Goal: Information Seeking & Learning: Learn about a topic

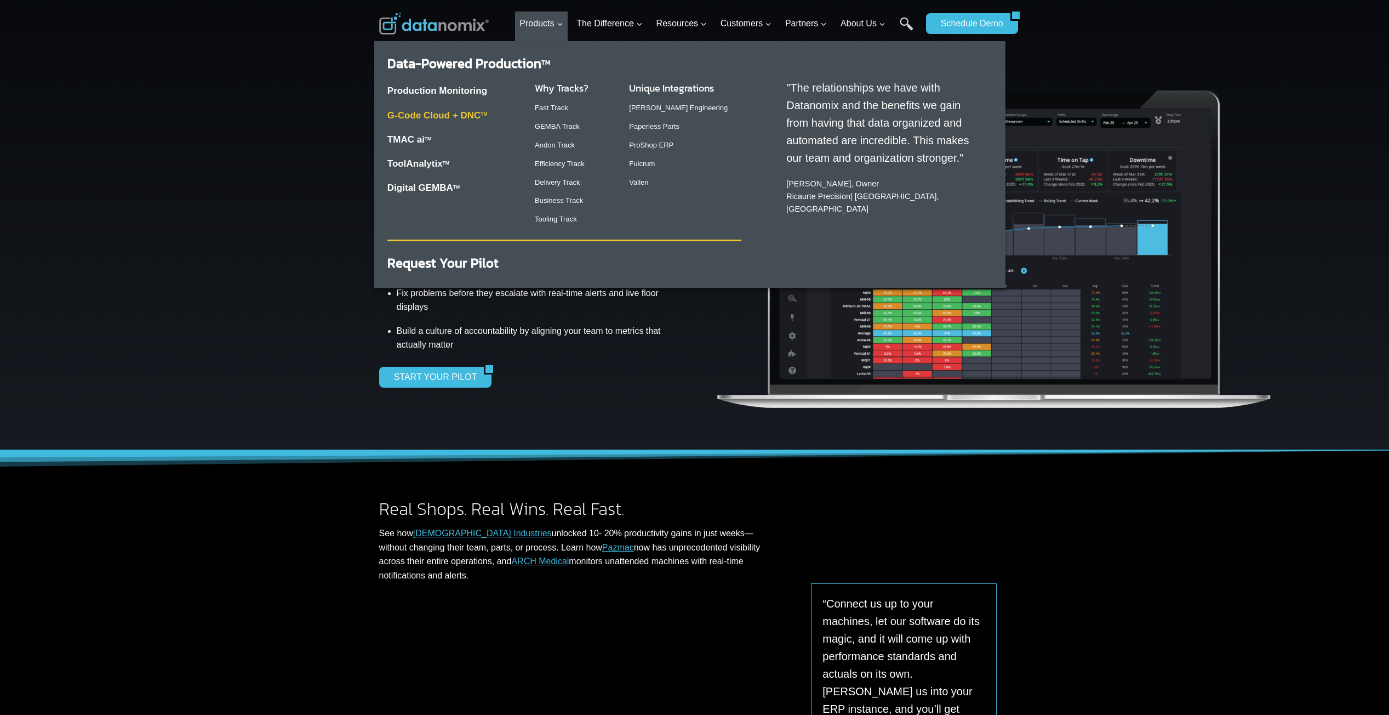
click at [465, 115] on link "G-Code Cloud + DNC TM" at bounding box center [437, 115] width 100 height 10
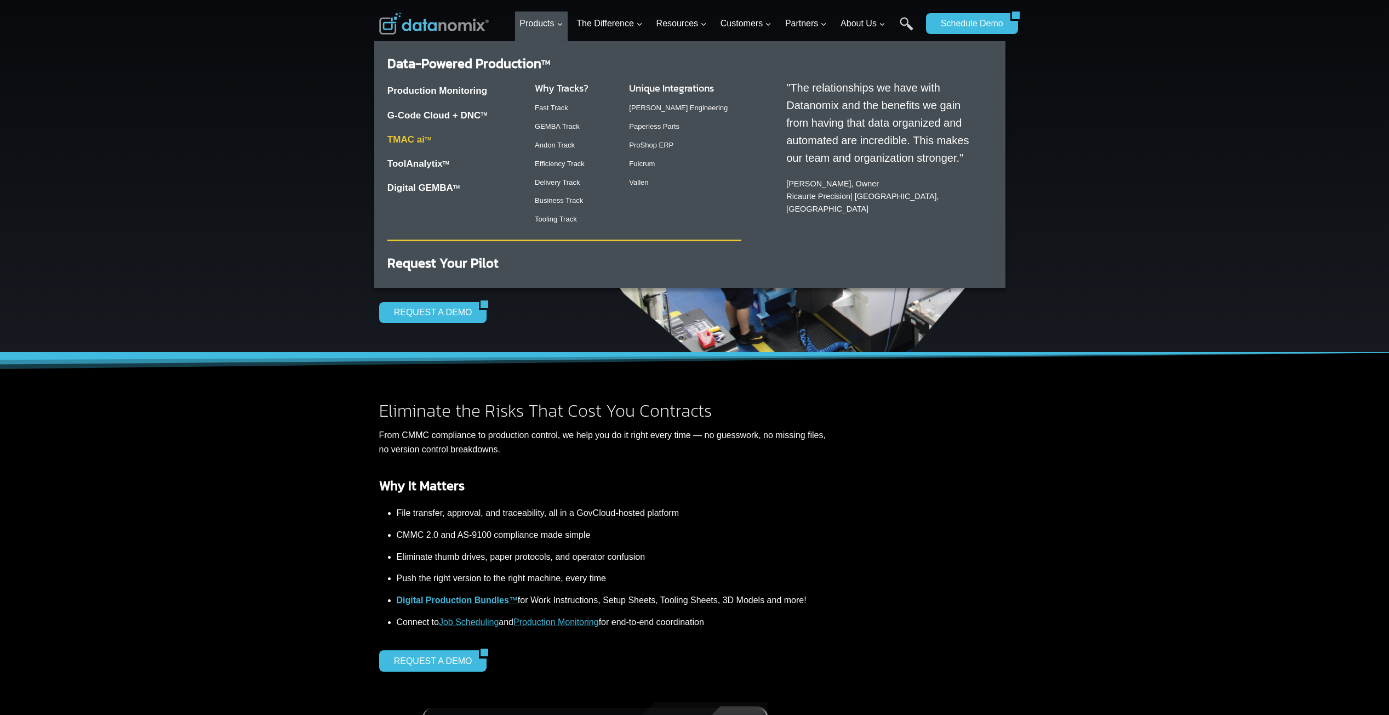
click at [410, 138] on link "TMAC ai TM" at bounding box center [409, 139] width 44 height 10
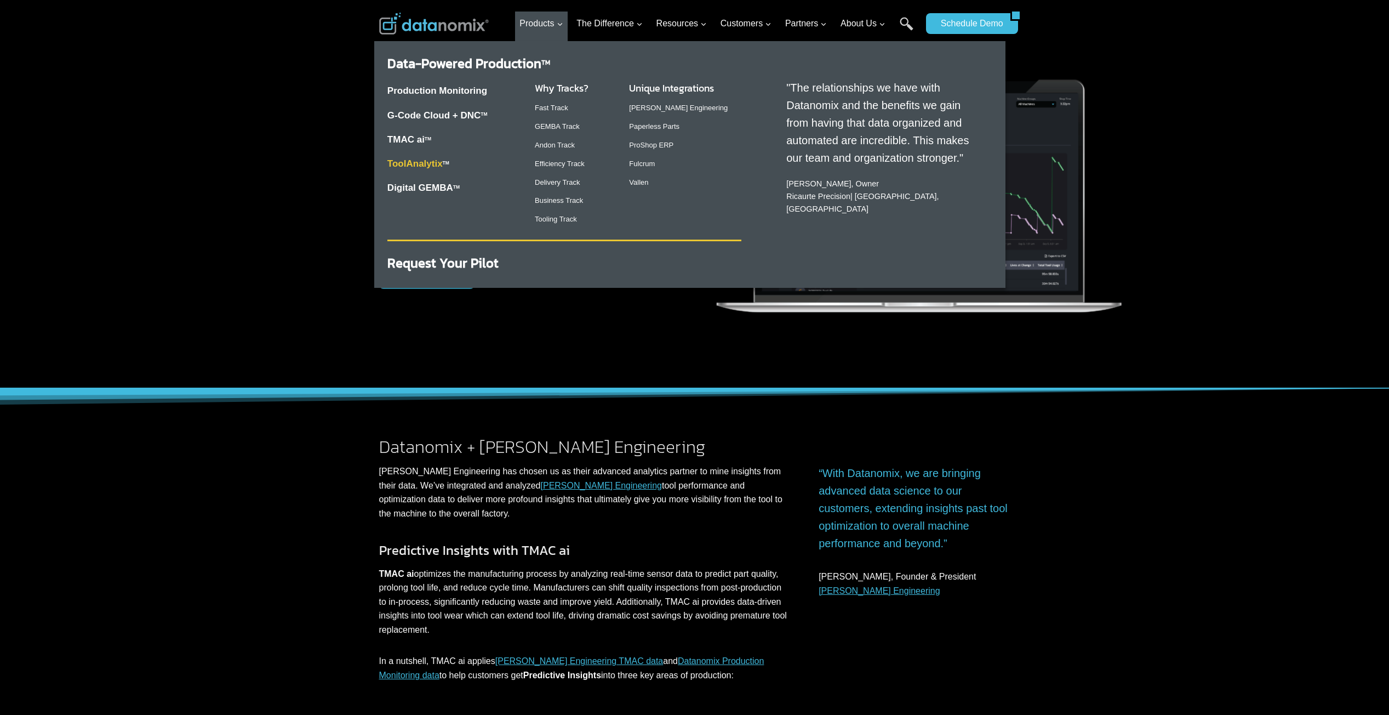
click at [436, 162] on link "ToolAnalytix" at bounding box center [414, 163] width 55 height 10
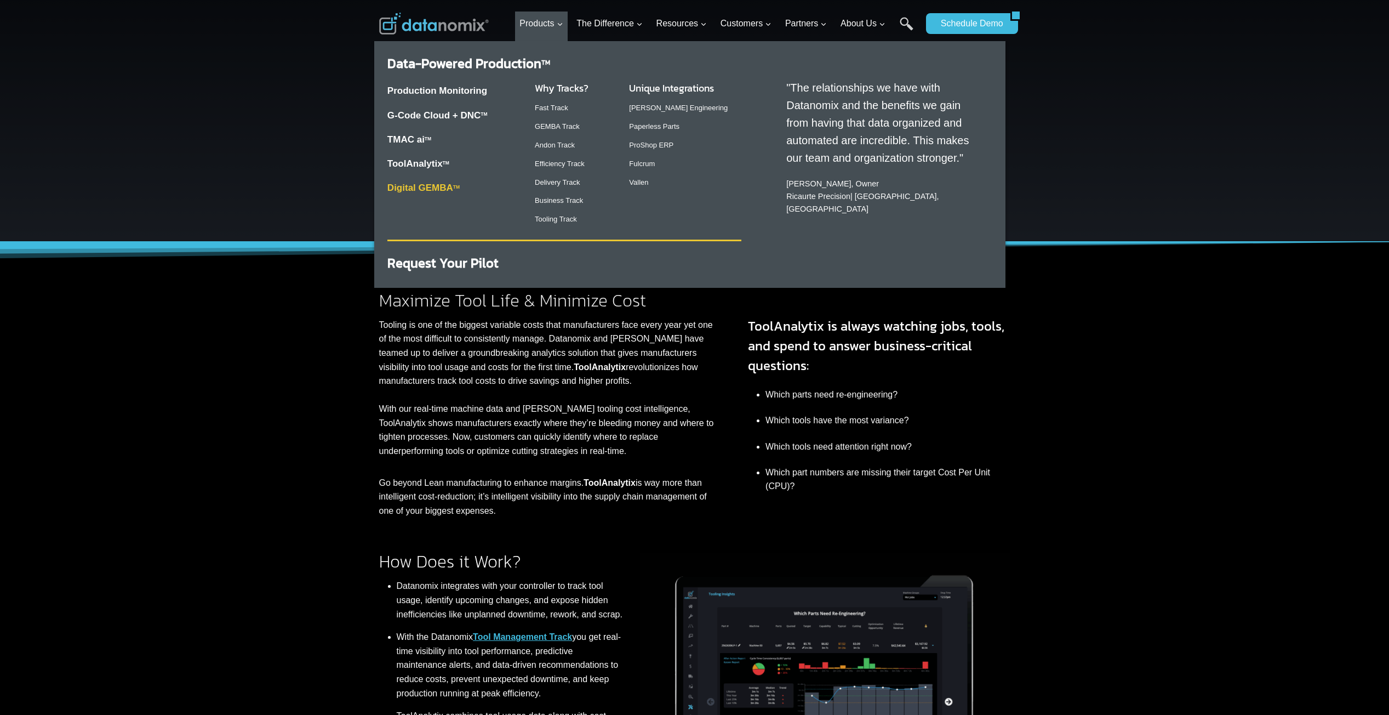
click at [450, 190] on link "Digital GEMBA TM" at bounding box center [423, 187] width 72 height 10
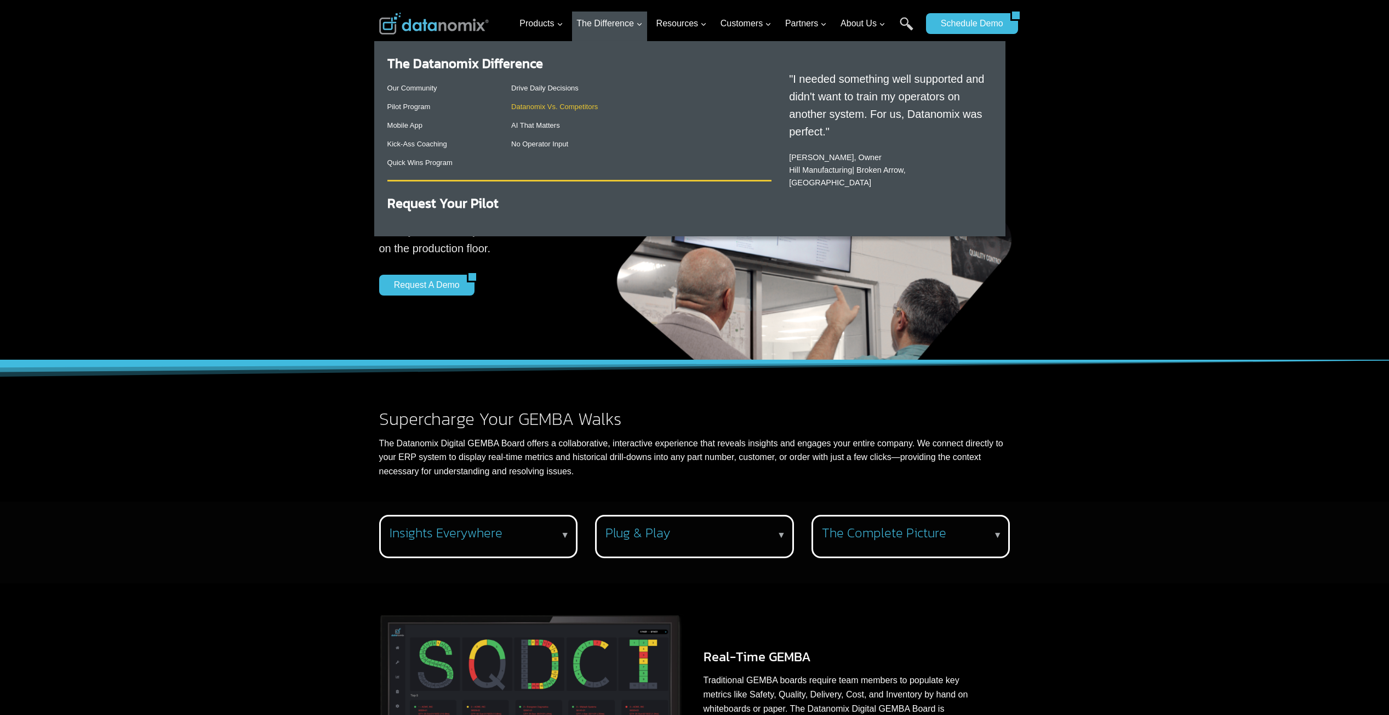
click at [573, 104] on link "Datanomix Vs. Competitors" at bounding box center [554, 106] width 87 height 8
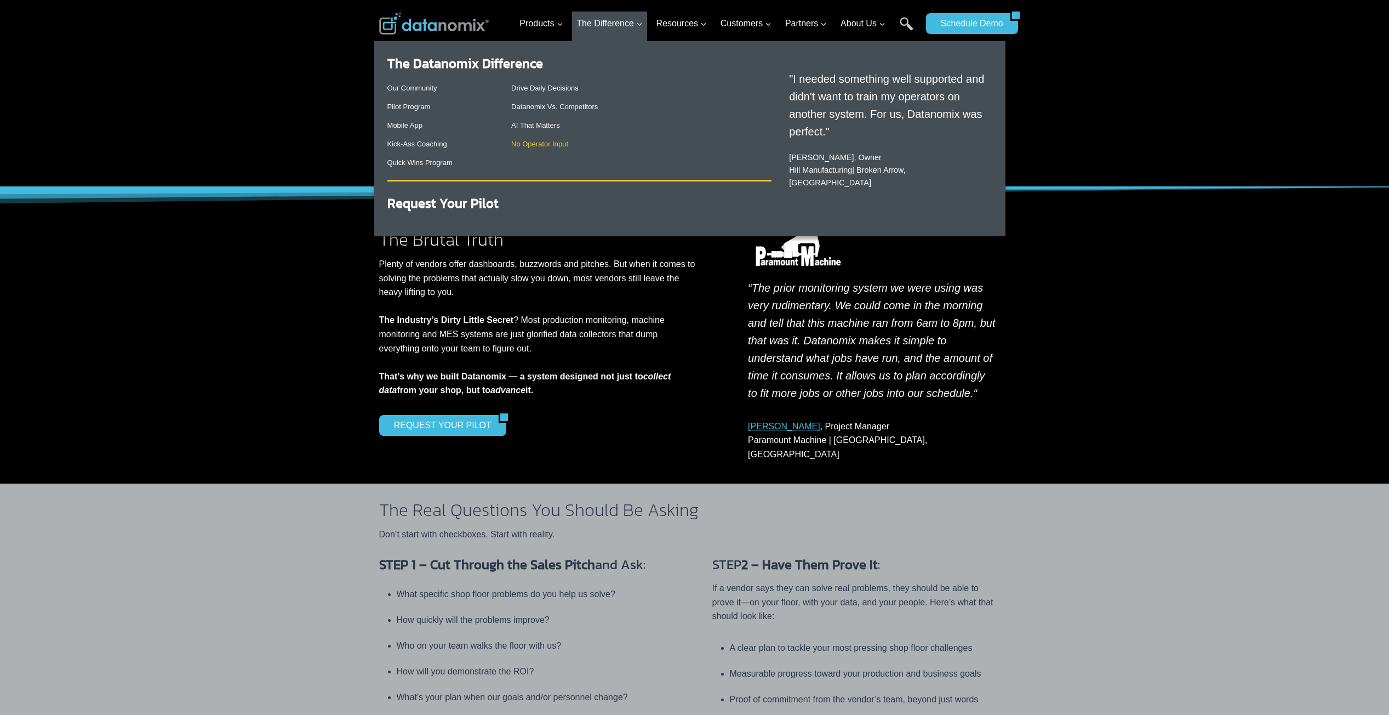
click at [546, 142] on link "No Operator Input" at bounding box center [539, 144] width 57 height 8
